Goal: Information Seeking & Learning: Learn about a topic

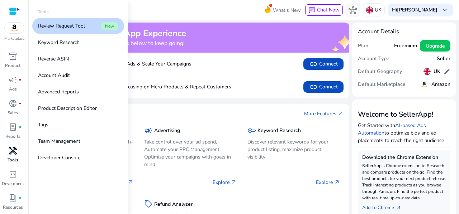
click at [10, 156] on div "handyman" at bounding box center [13, 150] width 20 height 11
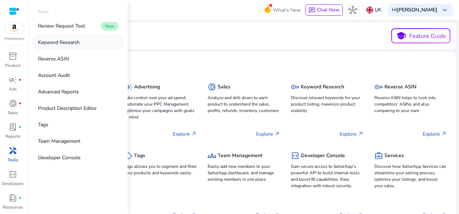
click at [72, 43] on p "Keyword Research" at bounding box center [59, 43] width 42 height 8
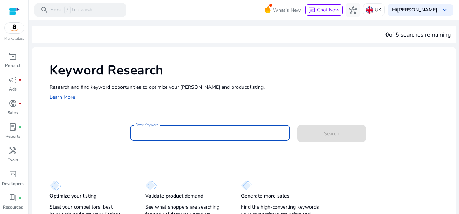
click at [184, 133] on input "Enter Keyword" at bounding box center [209, 133] width 149 height 8
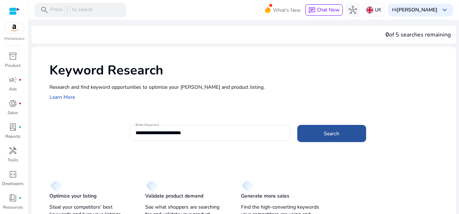
click at [313, 131] on span at bounding box center [331, 133] width 69 height 17
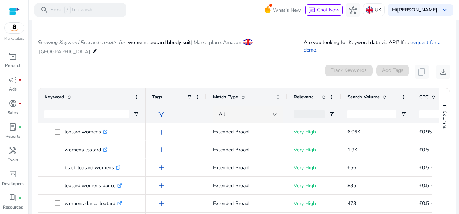
scroll to position [54, 0]
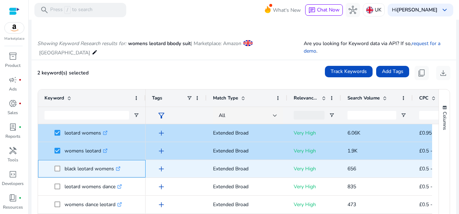
click at [55, 164] on span at bounding box center [59, 169] width 10 height 15
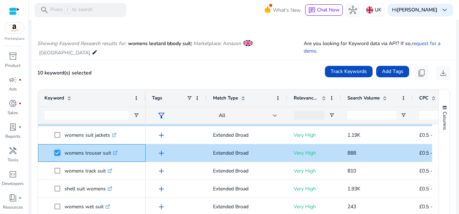
scroll to position [0, 0]
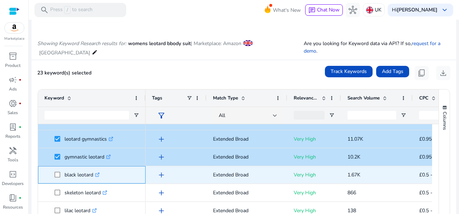
click at [53, 172] on span "black leotard .st0{fill:#2c8af8}" at bounding box center [91, 175] width 95 height 15
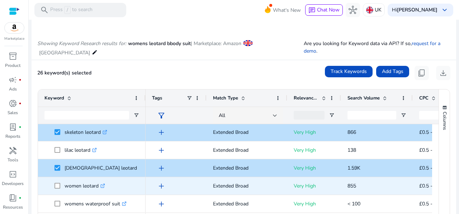
click at [58, 182] on span at bounding box center [59, 186] width 10 height 15
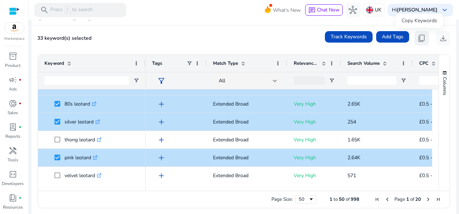
click at [418, 41] on span "content_copy" at bounding box center [421, 38] width 9 height 9
click at [418, 38] on span "content_copy" at bounding box center [421, 38] width 9 height 9
click at [425, 199] on span "Next Page" at bounding box center [428, 200] width 6 height 6
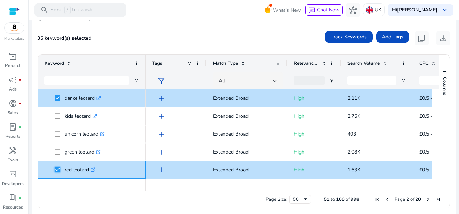
scroll to position [56, 0]
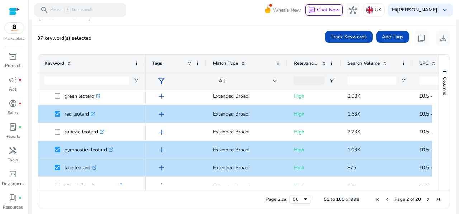
drag, startPoint x: 436, startPoint y: 101, endPoint x: 436, endPoint y: 106, distance: 4.7
click at [438, 106] on div "Columns" at bounding box center [443, 123] width 11 height 136
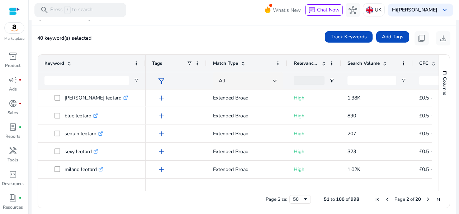
scroll to position [294, 0]
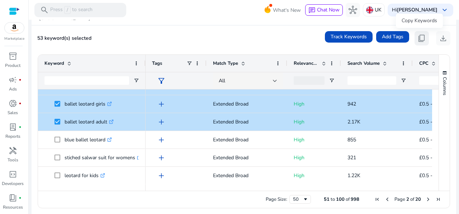
click at [419, 38] on span "content_copy" at bounding box center [421, 38] width 9 height 9
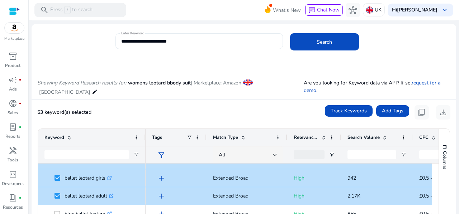
click at [197, 40] on input "**********" at bounding box center [199, 41] width 156 height 8
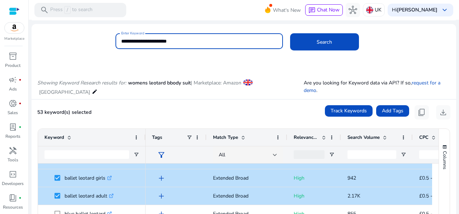
click at [197, 40] on input "**********" at bounding box center [199, 41] width 156 height 8
click at [160, 40] on input "**********" at bounding box center [199, 41] width 156 height 8
drag, startPoint x: 139, startPoint y: 40, endPoint x: 110, endPoint y: 39, distance: 28.7
click at [110, 39] on div "**********" at bounding box center [241, 44] width 418 height 23
click at [126, 39] on input "**********" at bounding box center [199, 41] width 156 height 8
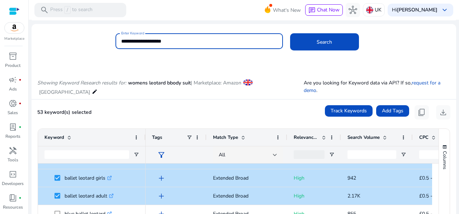
click at [177, 44] on input "**********" at bounding box center [199, 41] width 156 height 8
type input "**********"
click at [290, 33] on button "Search" at bounding box center [324, 41] width 69 height 17
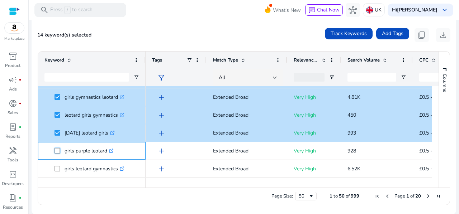
scroll to position [200, 0]
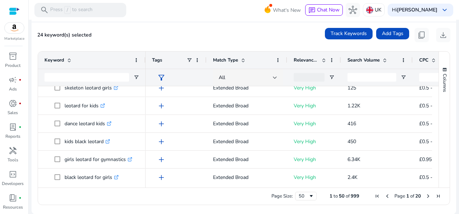
scroll to position [560, 0]
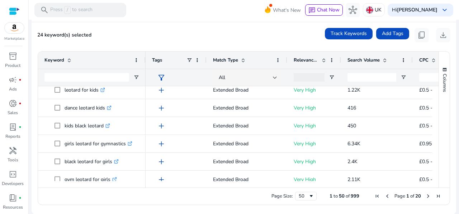
drag, startPoint x: 437, startPoint y: 149, endPoint x: 437, endPoint y: 140, distance: 8.6
click at [438, 140] on div "Columns" at bounding box center [443, 120] width 11 height 136
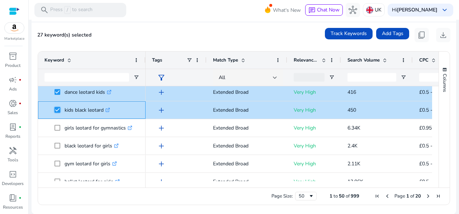
scroll to position [0, 0]
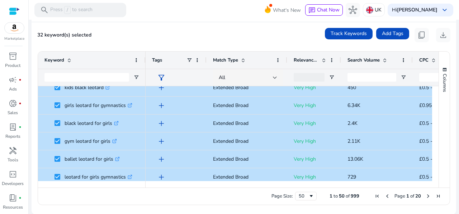
drag, startPoint x: 436, startPoint y: 153, endPoint x: 436, endPoint y: 158, distance: 5.7
click at [438, 158] on div "Columns" at bounding box center [443, 120] width 11 height 136
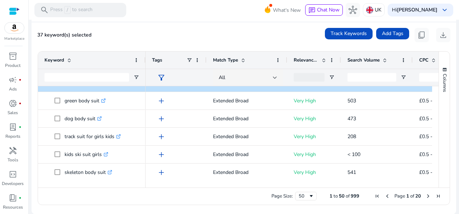
click at [425, 197] on span "Next Page" at bounding box center [428, 196] width 6 height 6
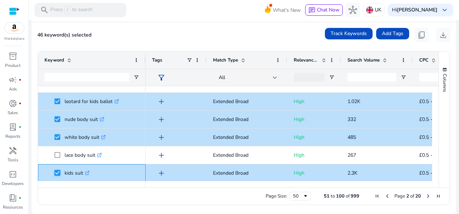
scroll to position [159, 0]
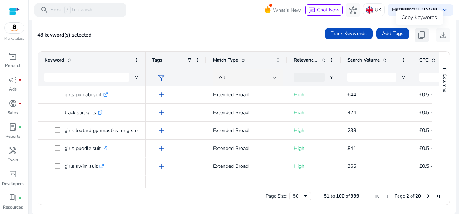
click at [417, 33] on span "content_copy" at bounding box center [421, 35] width 9 height 9
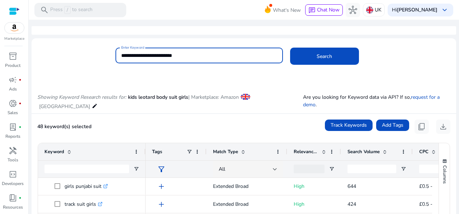
drag, startPoint x: 183, startPoint y: 55, endPoint x: 101, endPoint y: 52, distance: 82.1
click at [101, 52] on div "**********" at bounding box center [241, 59] width 418 height 23
type input "**********"
click at [290, 48] on button "Search" at bounding box center [324, 56] width 69 height 17
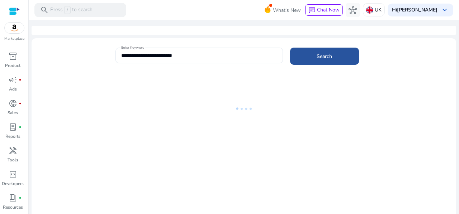
click at [305, 59] on span at bounding box center [324, 56] width 69 height 17
click at [129, 54] on input "**********" at bounding box center [199, 56] width 156 height 8
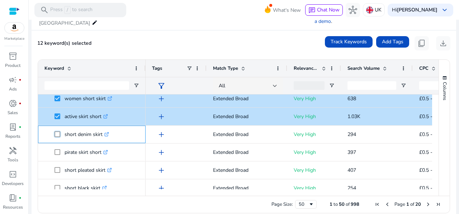
scroll to position [193, 0]
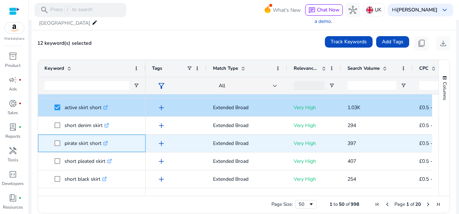
click at [72, 143] on p "pirate skirt short .st0{fill:#2c8af8}" at bounding box center [85, 143] width 43 height 15
click at [107, 142] on icon ".st0{fill:#2c8af8}" at bounding box center [105, 143] width 5 height 5
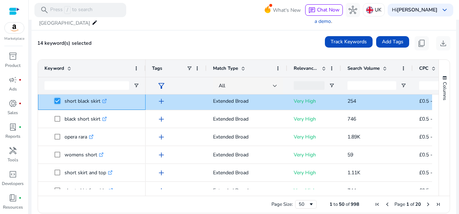
scroll to position [271, 0]
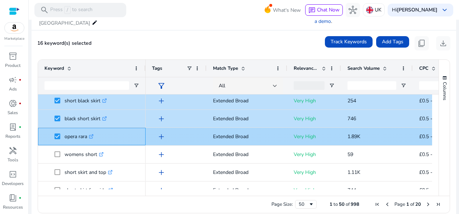
click at [92, 136] on icon ".st0{fill:#2c8af8}" at bounding box center [91, 136] width 5 height 5
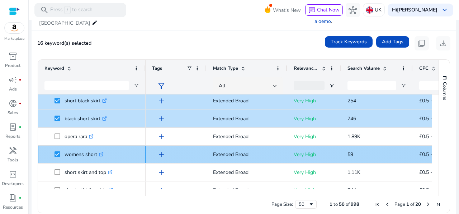
click at [99, 153] on icon ".st0{fill:#2c8af8}" at bounding box center [101, 154] width 5 height 5
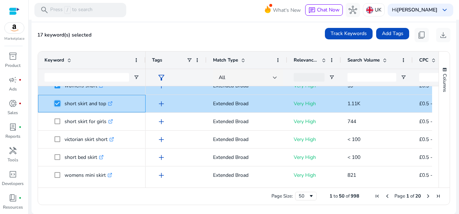
scroll to position [336, 0]
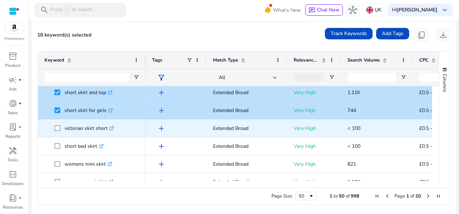
click at [111, 126] on icon ".st0{fill:#2c8af8}" at bounding box center [111, 128] width 5 height 5
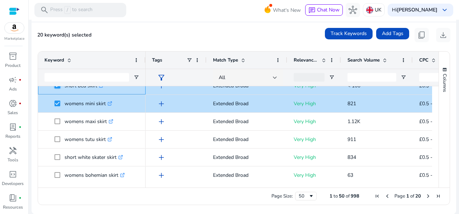
scroll to position [412, 0]
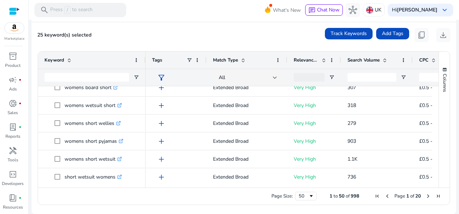
drag, startPoint x: 435, startPoint y: 155, endPoint x: 436, endPoint y: 162, distance: 6.5
click at [438, 162] on div "Columns Keyword Column Labels Drag here to set column labels" at bounding box center [443, 120] width 11 height 136
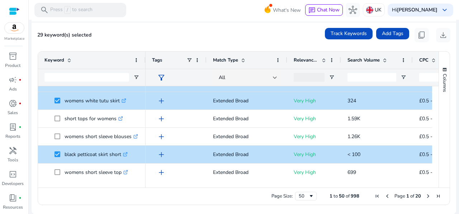
click at [425, 195] on span "Next Page" at bounding box center [428, 196] width 6 height 6
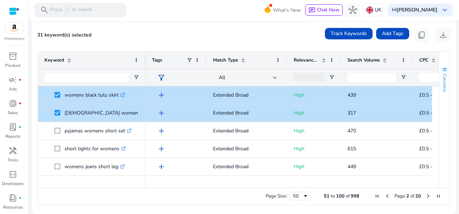
drag, startPoint x: 436, startPoint y: 90, endPoint x: 436, endPoint y: 96, distance: 6.1
click at [438, 96] on button "Columns" at bounding box center [443, 79] width 11 height 39
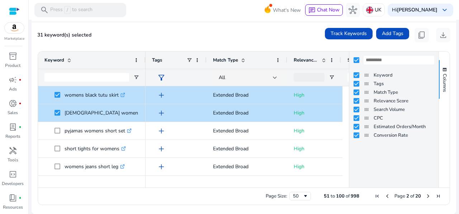
click at [291, 37] on div "31 keyword(s) selected Track Keywords Add Tags content_copy download" at bounding box center [243, 35] width 413 height 14
click at [263, 27] on mat-card "31 keyword(s) selected Track Keywords Add Tags content_copy download Press SPAC…" at bounding box center [244, 118] width 424 height 192
drag, startPoint x: 437, startPoint y: 85, endPoint x: 437, endPoint y: 107, distance: 22.2
click at [438, 107] on div "Columns" at bounding box center [443, 120] width 11 height 136
click at [420, 33] on span "content_copy" at bounding box center [421, 35] width 9 height 9
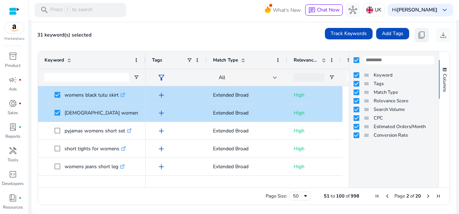
click at [420, 33] on span "content_copy" at bounding box center [421, 35] width 9 height 9
click at [286, 27] on mat-card "31 keyword(s) selected Track Keywords Add Tags content_copy download Press SPAC…" at bounding box center [244, 118] width 424 height 192
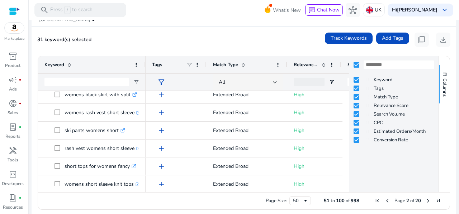
scroll to position [527, 0]
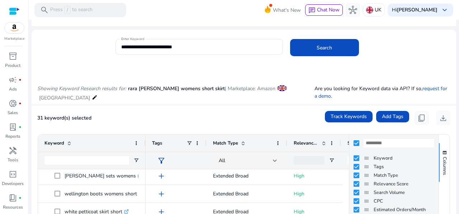
scroll to position [1, 0]
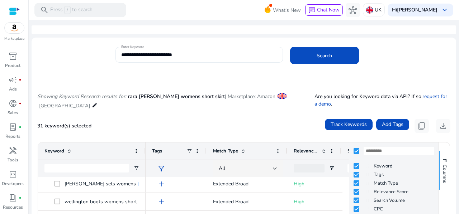
click at [204, 49] on div "**********" at bounding box center [199, 55] width 156 height 16
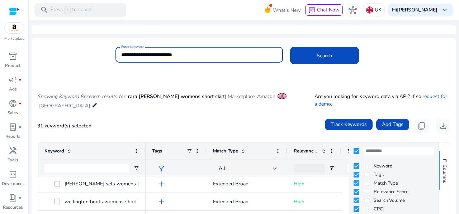
drag, startPoint x: 195, startPoint y: 56, endPoint x: 110, endPoint y: 53, distance: 84.6
click at [110, 53] on div "**********" at bounding box center [241, 58] width 418 height 23
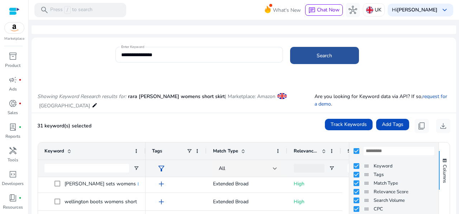
click at [306, 50] on span at bounding box center [324, 55] width 69 height 17
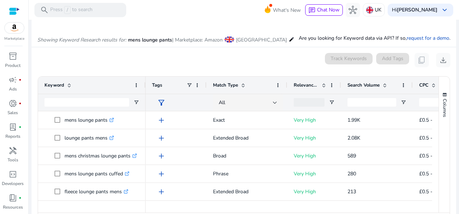
scroll to position [53, 0]
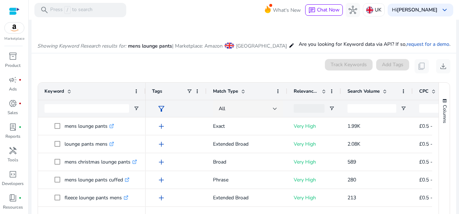
drag, startPoint x: 455, startPoint y: 49, endPoint x: 455, endPoint y: 32, distance: 17.2
click at [455, 32] on mat-sidenav-content "**********" at bounding box center [244, 107] width 430 height 214
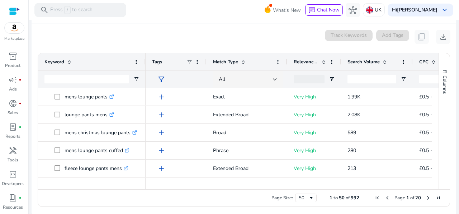
scroll to position [84, 0]
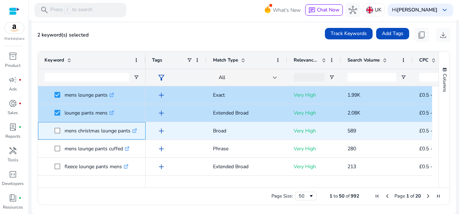
click at [56, 127] on span at bounding box center [59, 131] width 10 height 15
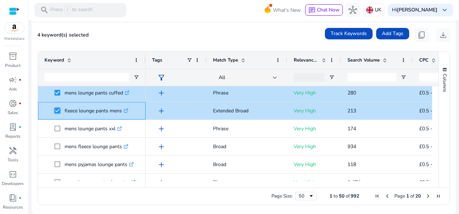
scroll to position [0, 0]
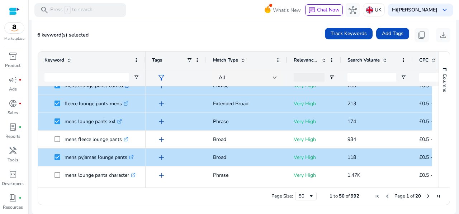
click at [438, 97] on div "Columns Keyword Column Labels Drag here to set column labels" at bounding box center [443, 120] width 11 height 136
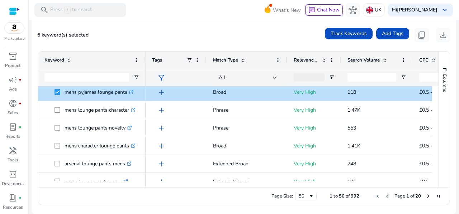
scroll to position [166, 0]
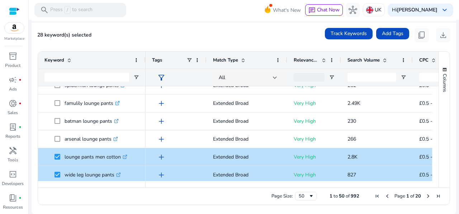
click at [425, 197] on span "Next Page" at bounding box center [428, 196] width 6 height 6
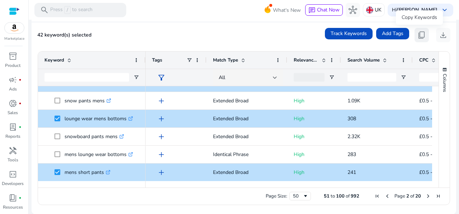
click at [417, 33] on span "content_copy" at bounding box center [421, 35] width 9 height 9
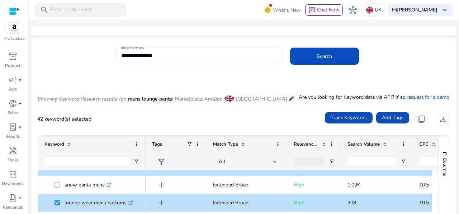
click at [190, 61] on div "**********" at bounding box center [199, 56] width 156 height 16
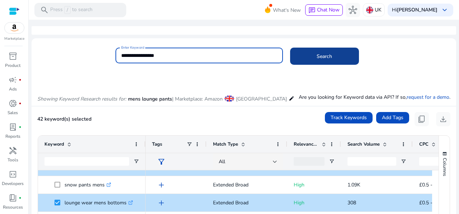
type input "**********"
click at [316, 54] on span "Search" at bounding box center [323, 57] width 15 height 8
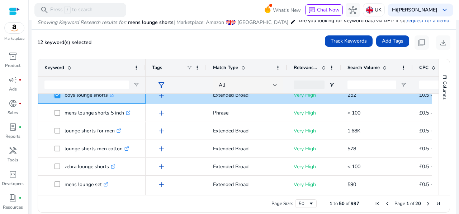
scroll to position [220, 0]
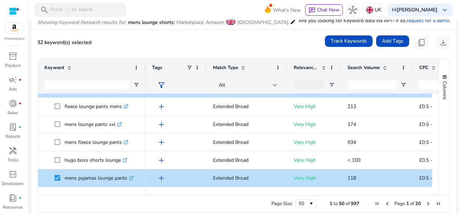
drag, startPoint x: 435, startPoint y: 174, endPoint x: 436, endPoint y: 182, distance: 8.3
click at [438, 182] on div "Columns Keyword Column Labels Drag here to set column labels" at bounding box center [443, 127] width 11 height 136
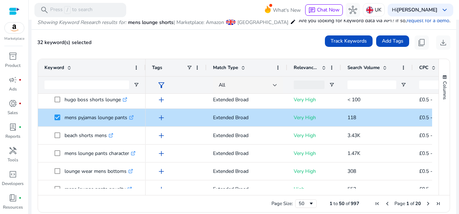
scroll to position [800, 0]
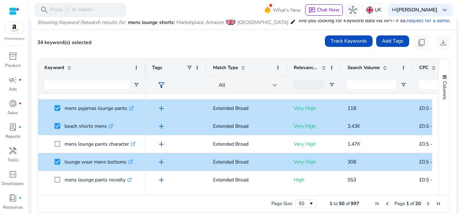
click at [425, 204] on span "Next Page" at bounding box center [428, 204] width 6 height 6
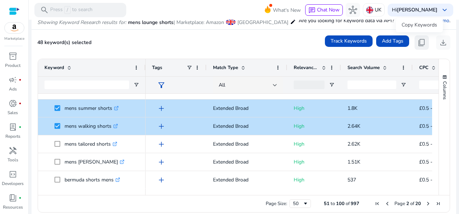
click at [417, 42] on span "content_copy" at bounding box center [421, 42] width 9 height 9
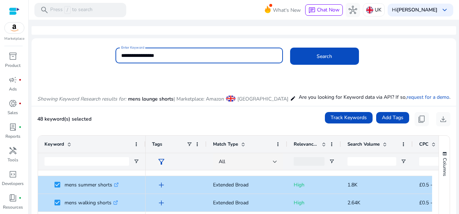
drag, startPoint x: 173, startPoint y: 55, endPoint x: 100, endPoint y: 55, distance: 73.1
click at [100, 55] on div "**********" at bounding box center [241, 59] width 418 height 23
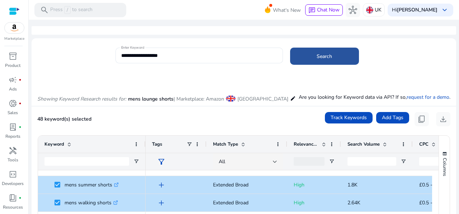
click at [312, 55] on span at bounding box center [324, 56] width 69 height 17
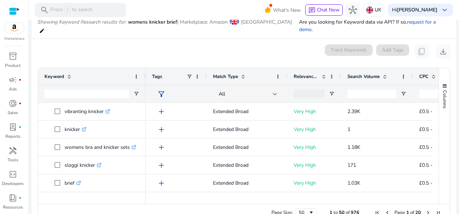
scroll to position [77, 0]
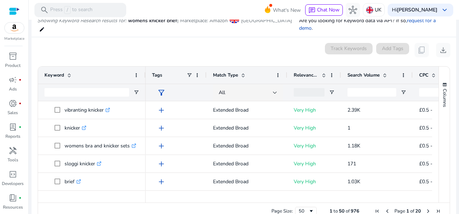
click at [364, 72] on span "Search Volume" at bounding box center [363, 75] width 32 height 6
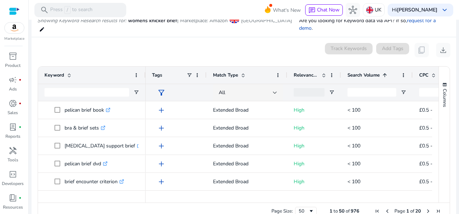
click at [364, 72] on span "Search Volume" at bounding box center [363, 75] width 32 height 6
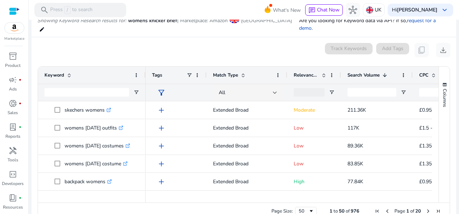
click at [364, 72] on span "Search Volume" at bounding box center [363, 75] width 32 height 6
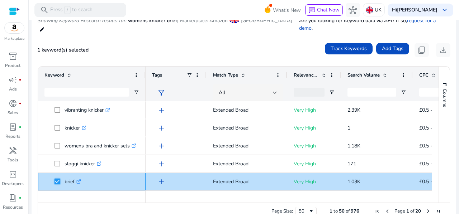
scroll to position [79, 0]
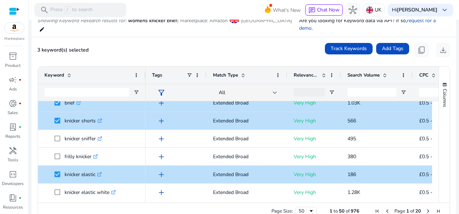
click at [438, 108] on div "Columns Keyword Column Labels Drag here to set column labels" at bounding box center [443, 135] width 11 height 136
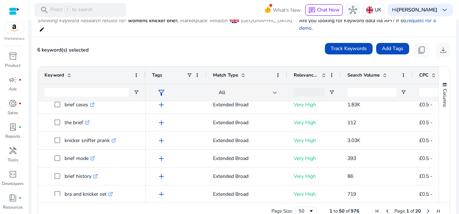
scroll to position [241, 0]
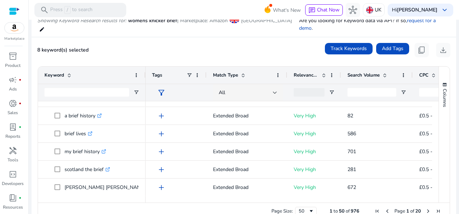
click at [425, 208] on span "Next Page" at bounding box center [428, 211] width 6 height 6
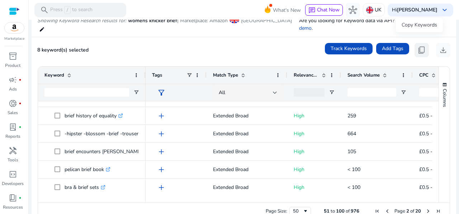
click at [417, 46] on span "content_copy" at bounding box center [421, 50] width 9 height 9
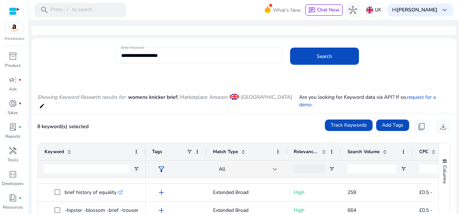
click at [172, 54] on input "**********" at bounding box center [199, 56] width 156 height 8
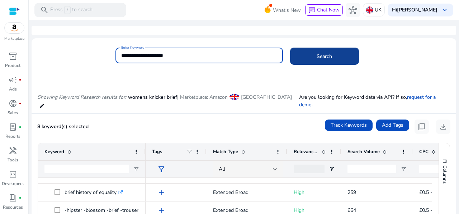
type input "**********"
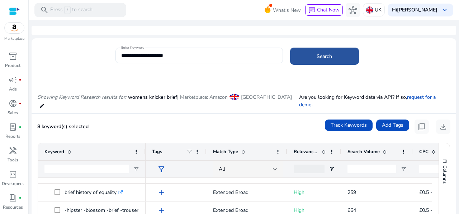
click at [306, 60] on span at bounding box center [324, 56] width 69 height 17
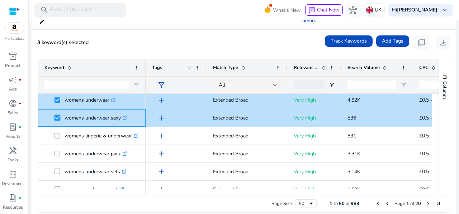
scroll to position [97, 0]
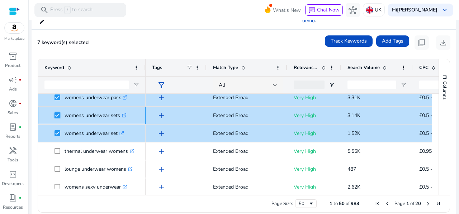
scroll to position [207, 0]
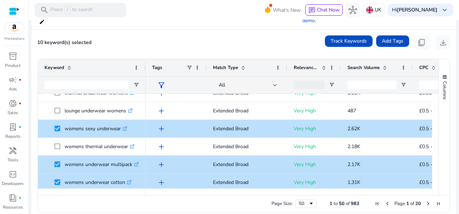
drag, startPoint x: 432, startPoint y: 111, endPoint x: 433, endPoint y: 114, distance: 3.7
click at [433, 114] on div at bounding box center [435, 141] width 6 height 95
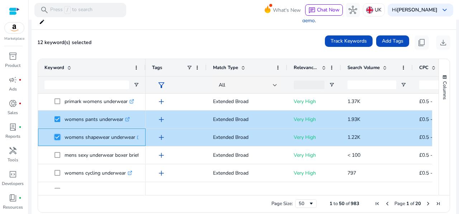
scroll to position [0, 0]
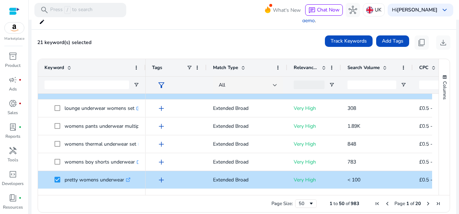
click at [422, 201] on span "Page 1 of 20" at bounding box center [407, 204] width 71 height 6
click at [425, 201] on span "Next Page" at bounding box center [428, 204] width 6 height 6
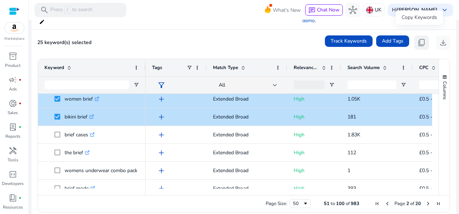
click at [421, 38] on span "content_copy" at bounding box center [421, 42] width 9 height 9
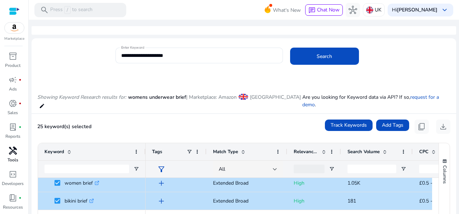
click at [11, 154] on span "handyman" at bounding box center [13, 151] width 9 height 9
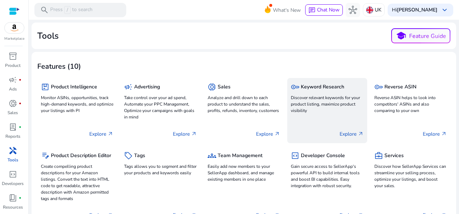
click at [317, 102] on p "Discover relevant keywords for your product listing, maximize product visibility" at bounding box center [327, 104] width 72 height 19
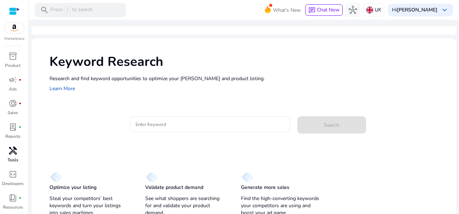
click at [392, 62] on h1 "Keyword Research" at bounding box center [248, 61] width 399 height 15
click at [194, 123] on input "Enter Keyword" at bounding box center [209, 124] width 149 height 8
